Goal: Task Accomplishment & Management: Complete application form

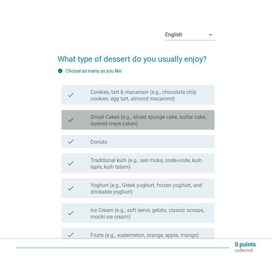
click at [117, 120] on label "Small Cakes (e.g., sliced sponge cake, butter cake, layered crepe cakes)" at bounding box center [149, 120] width 119 height 13
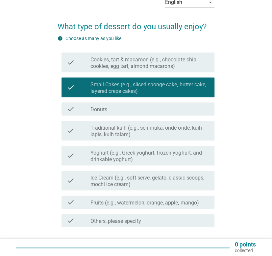
scroll to position [36, 0]
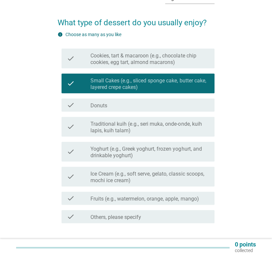
click at [109, 127] on label "Traditional kuih (e.g., seri muka, onde-onde, kuih lapis, kuih talam)" at bounding box center [149, 127] width 119 height 13
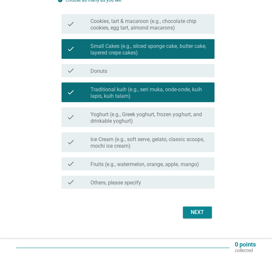
scroll to position [73, 0]
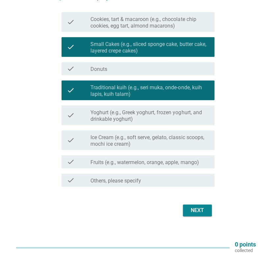
click at [115, 137] on label "Ice Cream (e.g., soft serve, gelato, classic scoops, mochi ice cream)" at bounding box center [149, 140] width 119 height 13
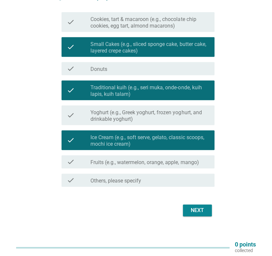
click at [120, 158] on div "check_box_outline_blank Fruits (e.g., watermelon, orange, apple, mango)" at bounding box center [149, 162] width 119 height 8
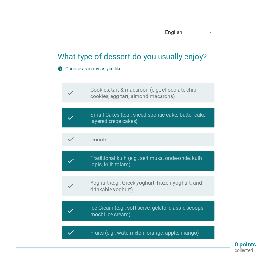
scroll to position [0, 0]
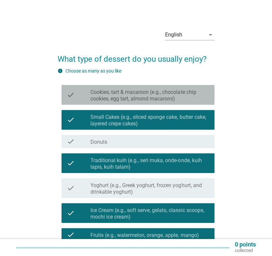
click at [120, 93] on label "Cookies, tart & macaroon (e.g., chocolate chip cookies, egg tart, almond macaro…" at bounding box center [149, 95] width 119 height 13
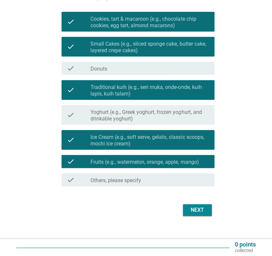
scroll to position [77, 0]
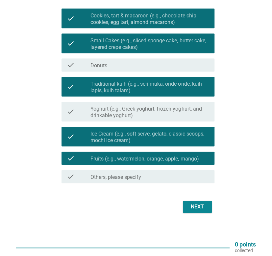
click at [202, 211] on button "Next" at bounding box center [197, 207] width 29 height 12
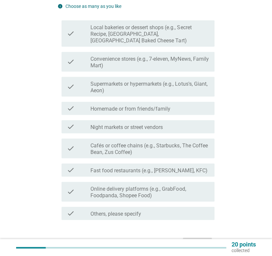
scroll to position [0, 0]
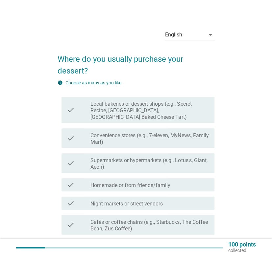
click at [93, 104] on label "Local bakeries or dessert shops (e.g., Secret Recipe, [GEOGRAPHIC_DATA], [GEOGR…" at bounding box center [149, 111] width 119 height 20
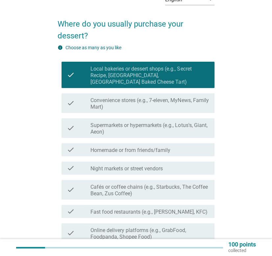
scroll to position [36, 0]
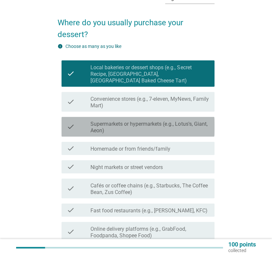
click at [108, 121] on label "Supermarkets or hypermarkets (e.g., Lotus's, Giant, Aeon)" at bounding box center [149, 127] width 119 height 13
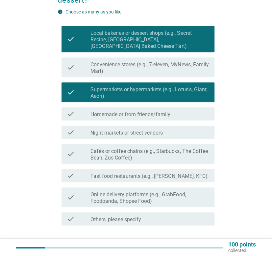
scroll to position [73, 0]
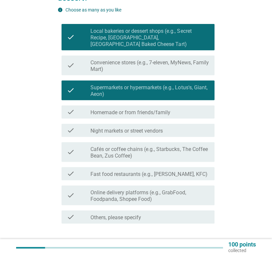
click at [97, 109] on label "Homemade or from friends/family" at bounding box center [130, 112] width 80 height 7
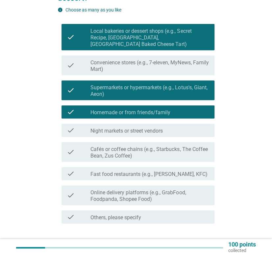
click at [99, 127] on div "check_box_outline_blank Night markets or street vendors" at bounding box center [149, 131] width 119 height 8
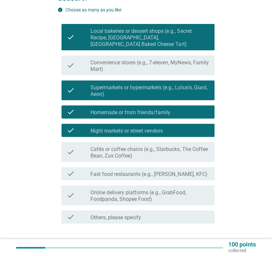
click at [101, 146] on label "Cafés or coffee chains (e.g., Starbucks, The Coffee Bean, Zus Coffee)" at bounding box center [149, 152] width 119 height 13
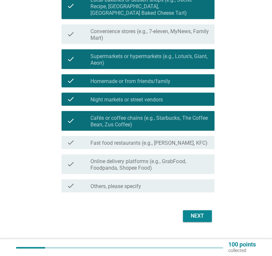
scroll to position [107, 0]
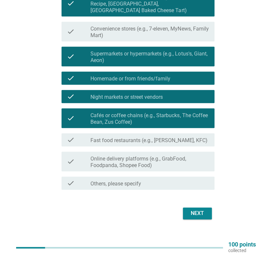
click at [123, 160] on label "Online delivery platforms (e.g., GrabFood, Foodpanda, Shopee Food)" at bounding box center [149, 162] width 119 height 13
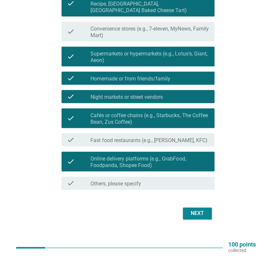
click at [145, 156] on label "Online delivery platforms (e.g., GrabFood, Foodpanda, Shopee Food)" at bounding box center [149, 162] width 119 height 13
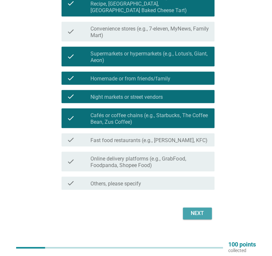
click at [203, 210] on div "Next" at bounding box center [197, 214] width 18 height 8
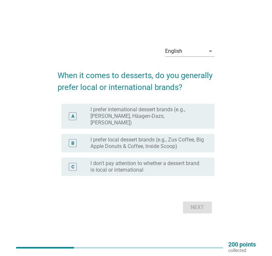
drag, startPoint x: 112, startPoint y: 140, endPoint x: 118, endPoint y: 141, distance: 6.0
click at [112, 140] on label "I prefer local dessert brands (e.g., Zus Coffee, Big Apple Donuts & Coffee, Ins…" at bounding box center [146, 143] width 113 height 13
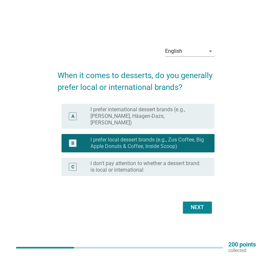
click at [189, 204] on div "Next" at bounding box center [197, 208] width 18 height 8
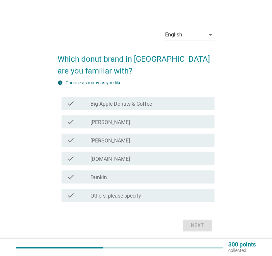
click at [89, 161] on div "check" at bounding box center [79, 159] width 24 height 8
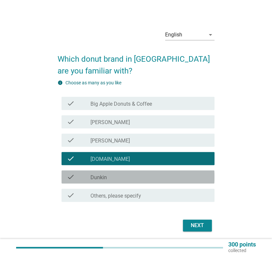
click at [88, 177] on div "check" at bounding box center [79, 177] width 24 height 8
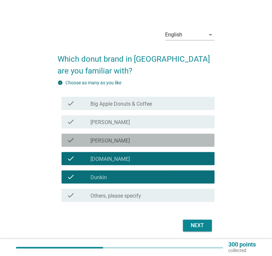
click at [92, 143] on label "[PERSON_NAME]" at bounding box center [109, 141] width 39 height 7
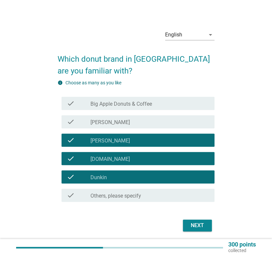
click at [94, 123] on label "[PERSON_NAME]" at bounding box center [109, 122] width 39 height 7
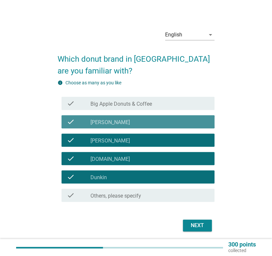
click at [98, 106] on label "Big Apple Donuts & Coffee" at bounding box center [120, 104] width 61 height 7
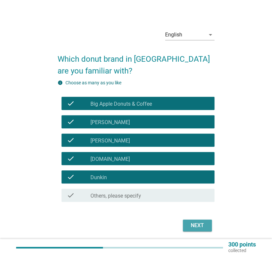
click at [200, 230] on button "Next" at bounding box center [197, 226] width 29 height 12
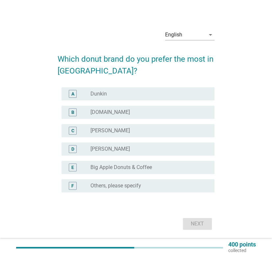
click at [73, 132] on div "C" at bounding box center [72, 131] width 3 height 7
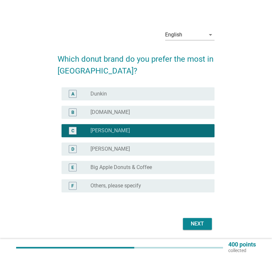
click at [77, 117] on div "B radio_button_unchecked [DOMAIN_NAME]" at bounding box center [137, 112] width 153 height 13
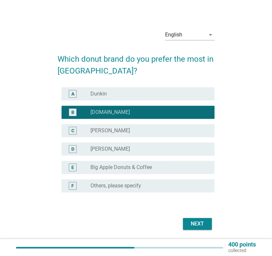
click at [94, 136] on div "C radio_button_unchecked [PERSON_NAME]" at bounding box center [137, 130] width 153 height 13
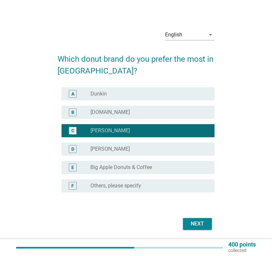
click at [200, 218] on button "Next" at bounding box center [197, 224] width 29 height 12
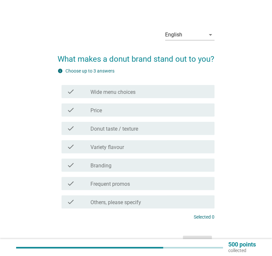
click at [104, 184] on label "Frequent promos" at bounding box center [109, 184] width 39 height 7
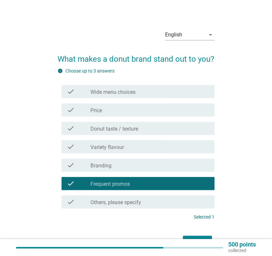
click at [104, 163] on label "Branding" at bounding box center [100, 166] width 21 height 7
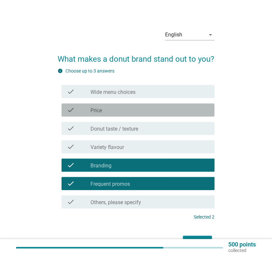
click at [103, 113] on div "check_box_outline_blank Price" at bounding box center [149, 110] width 119 height 8
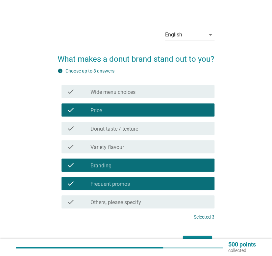
click at [121, 92] on label "Wide menu choices" at bounding box center [112, 92] width 45 height 7
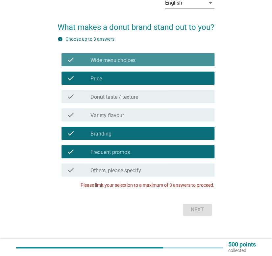
scroll to position [35, 0]
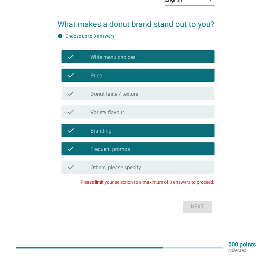
click at [106, 59] on label "Wide menu choices" at bounding box center [112, 57] width 45 height 7
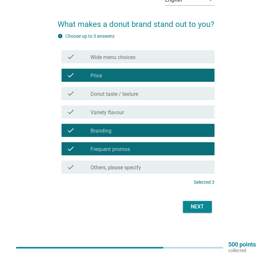
click at [208, 210] on button "Next" at bounding box center [197, 207] width 29 height 12
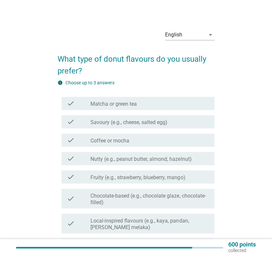
click at [89, 158] on div "check" at bounding box center [79, 159] width 24 height 8
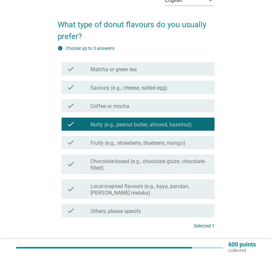
scroll to position [36, 0]
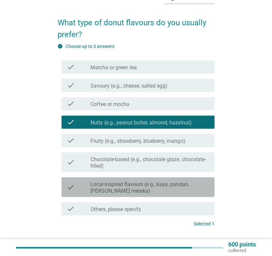
click at [105, 193] on label "Local-inspired flavours (e.g., kaya, pandan, [PERSON_NAME] melaka)" at bounding box center [149, 187] width 119 height 13
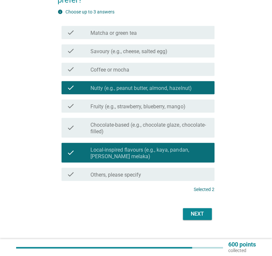
scroll to position [73, 0]
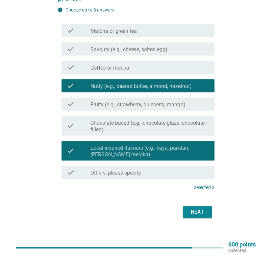
click at [198, 218] on button "Next" at bounding box center [197, 212] width 29 height 12
